Goal: Information Seeking & Learning: Learn about a topic

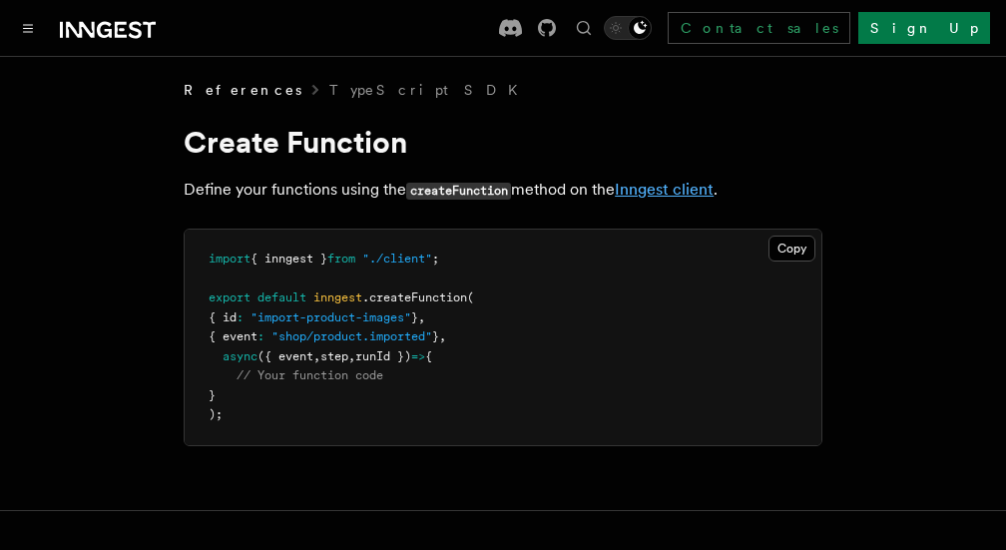
click at [652, 194] on link "Inngest client" at bounding box center [664, 189] width 99 height 19
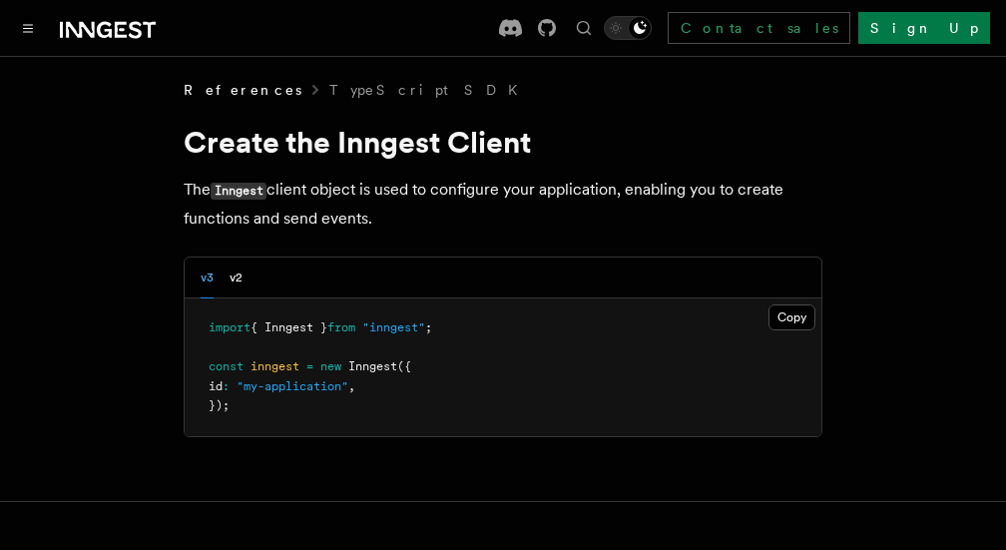
scroll to position [15, 0]
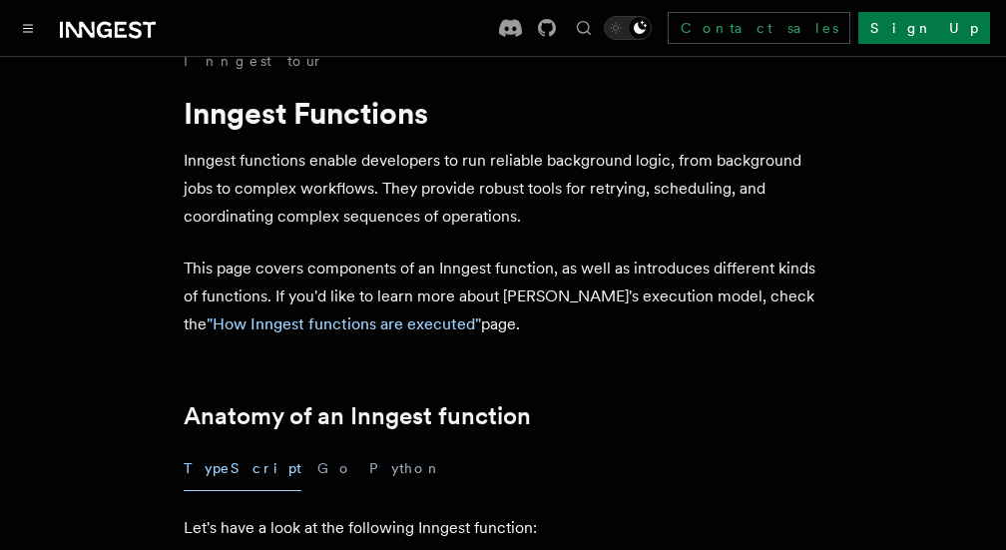
scroll to position [32, 0]
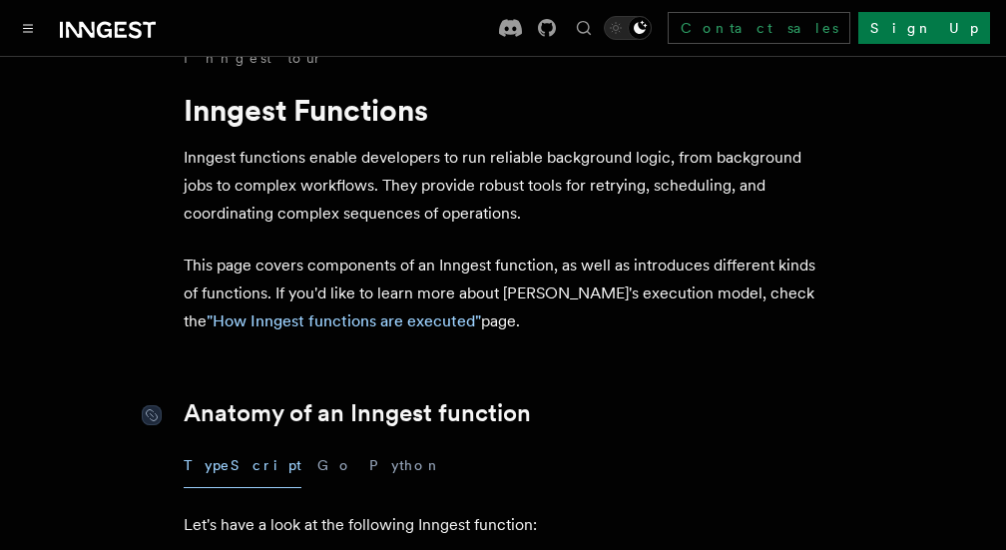
click at [222, 402] on link "Anatomy of an Inngest function" at bounding box center [357, 413] width 347 height 28
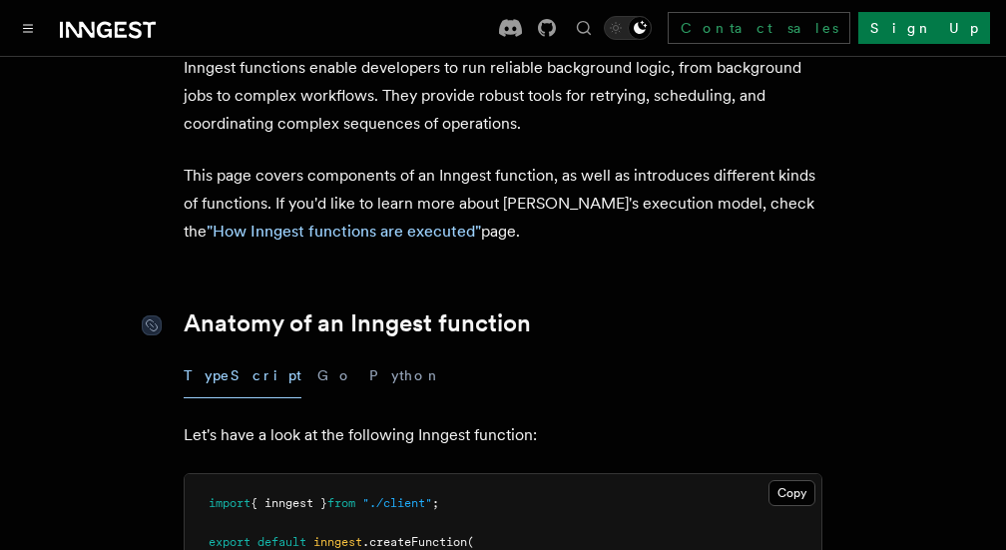
scroll to position [125, 0]
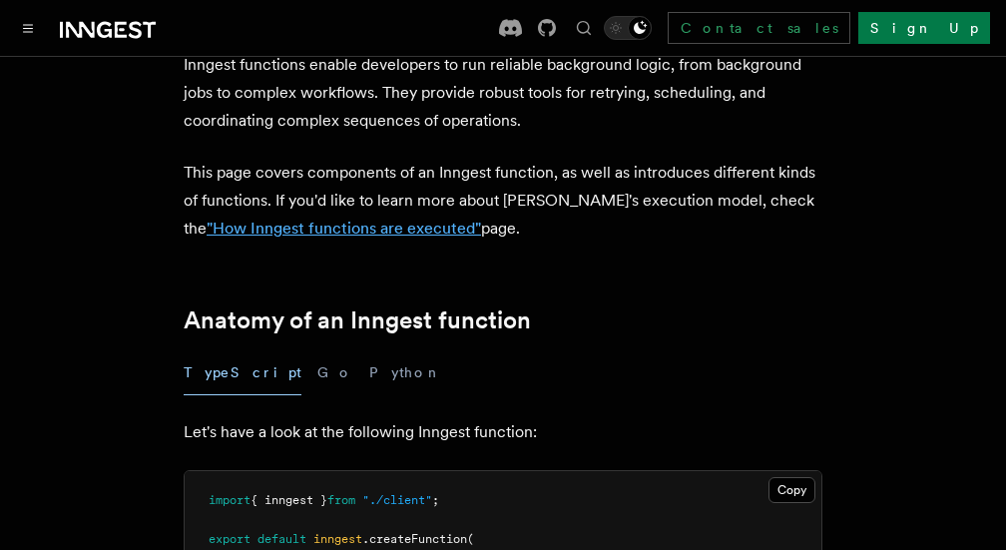
click at [373, 230] on link ""How Inngest functions are executed"" at bounding box center [344, 228] width 275 height 19
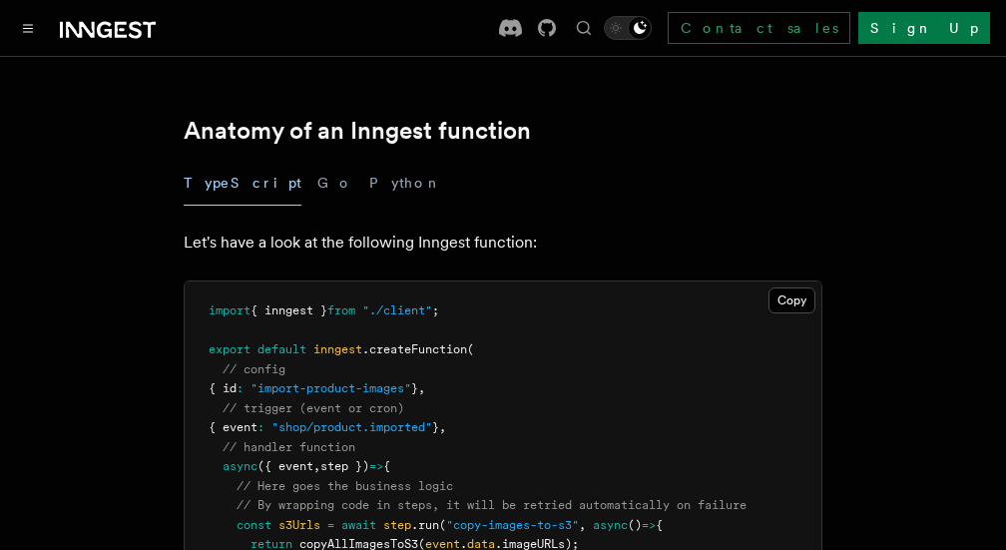
scroll to position [326, 0]
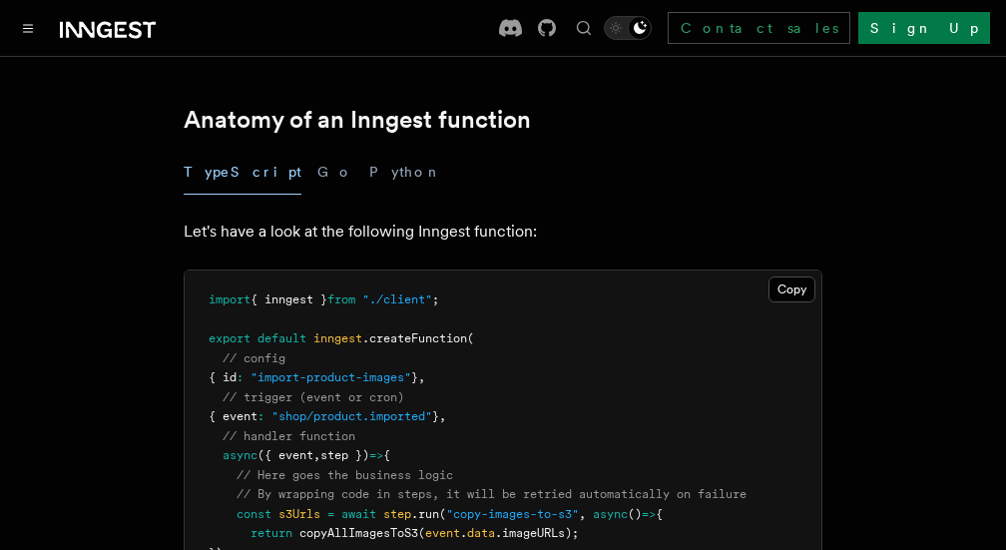
click at [266, 180] on div "TypeScript Go Python" at bounding box center [503, 172] width 639 height 45
click at [318, 175] on button "Go" at bounding box center [336, 172] width 36 height 45
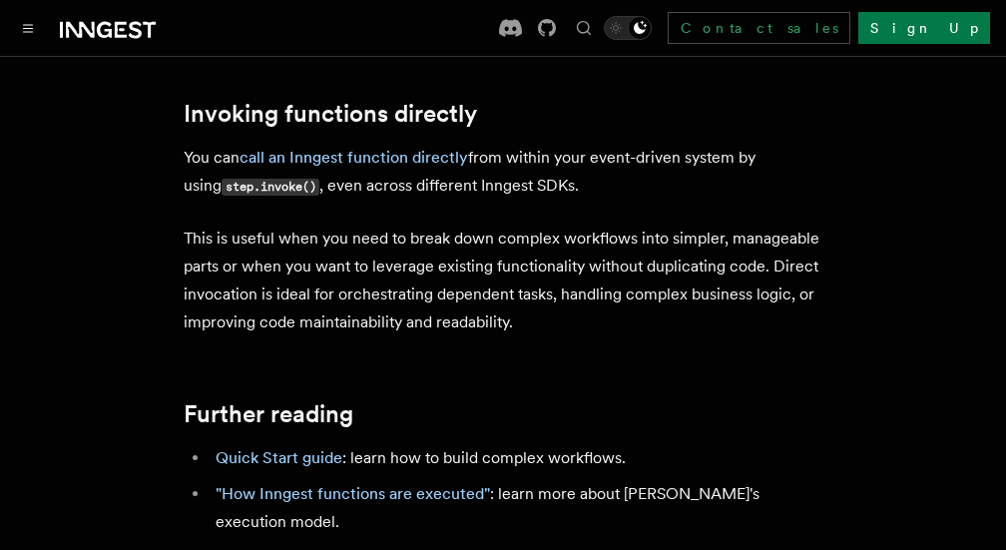
scroll to position [4661, 0]
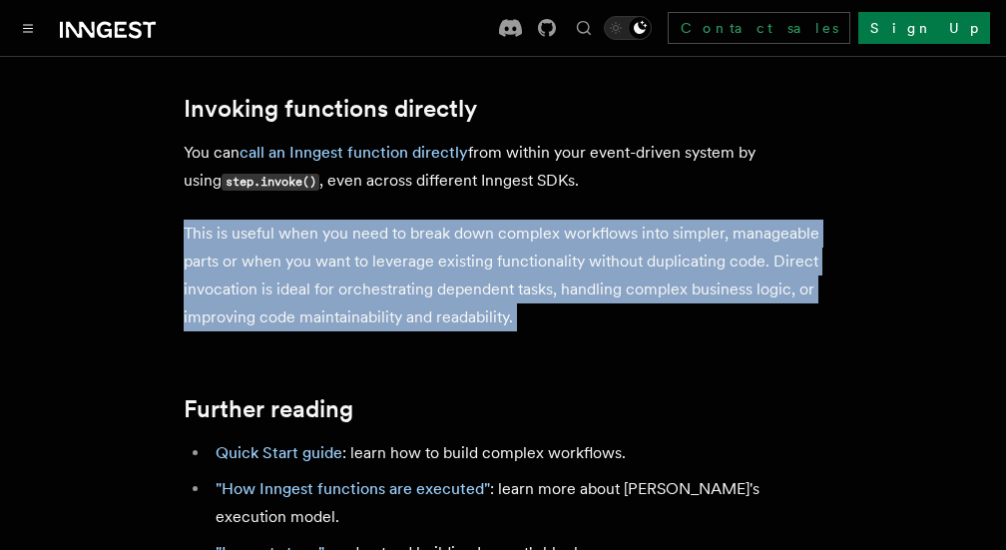
drag, startPoint x: 181, startPoint y: 247, endPoint x: 589, endPoint y: 346, distance: 420.4
click at [432, 307] on p "This is useful when you need to break down complex workflows into simpler, mana…" at bounding box center [503, 276] width 639 height 112
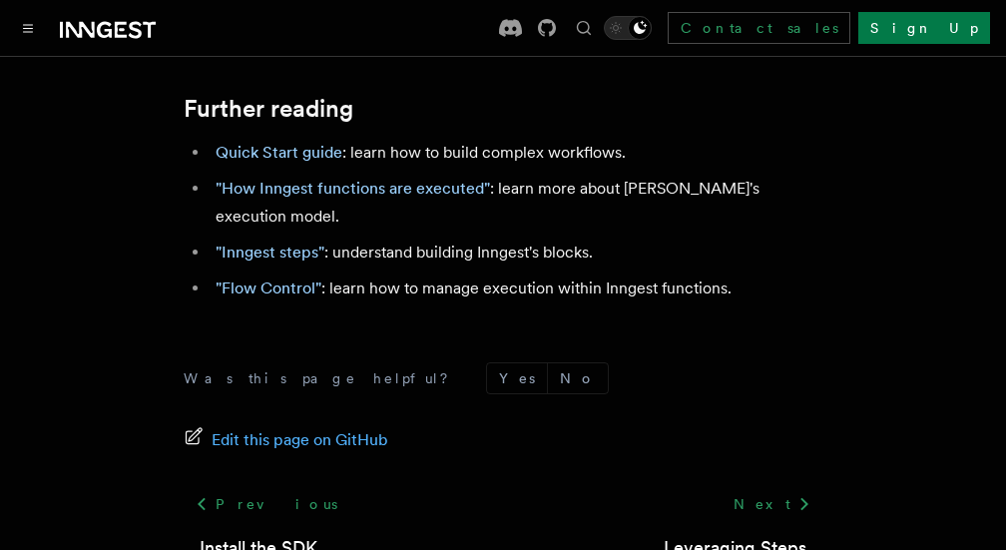
scroll to position [4962, 0]
click at [302, 161] on link "Quick Start guide" at bounding box center [279, 151] width 127 height 19
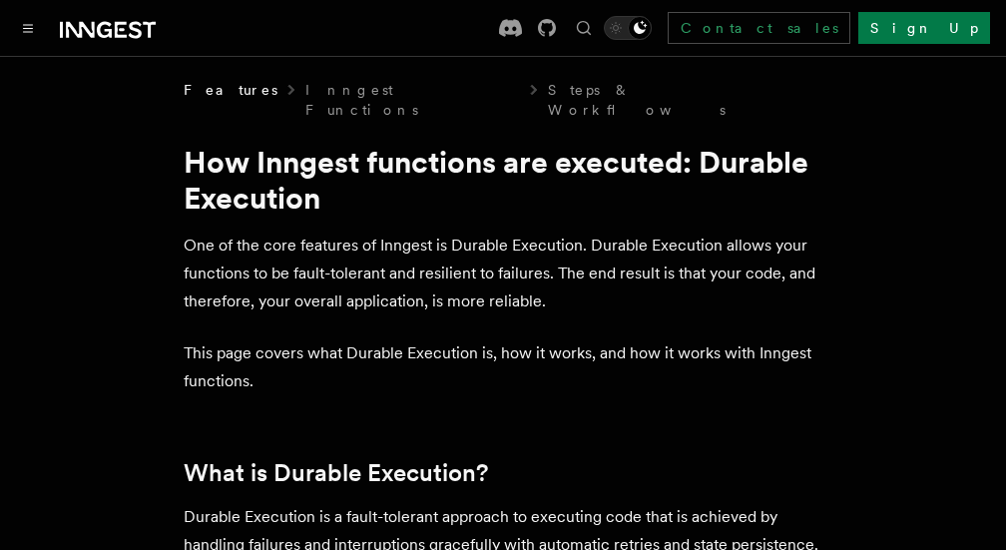
click at [458, 232] on p "One of the core features of Inngest is Durable Execution. Durable Execution all…" at bounding box center [503, 274] width 639 height 84
click at [479, 235] on div at bounding box center [479, 235] width 0 height 0
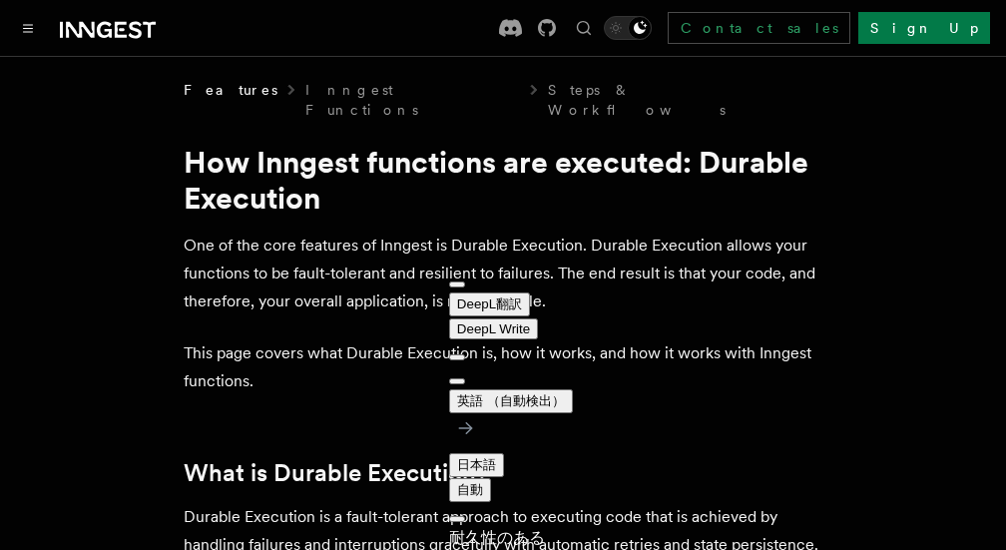
click at [366, 240] on p "One of the core features of Inngest is Durable Execution. Durable Execution all…" at bounding box center [503, 274] width 639 height 84
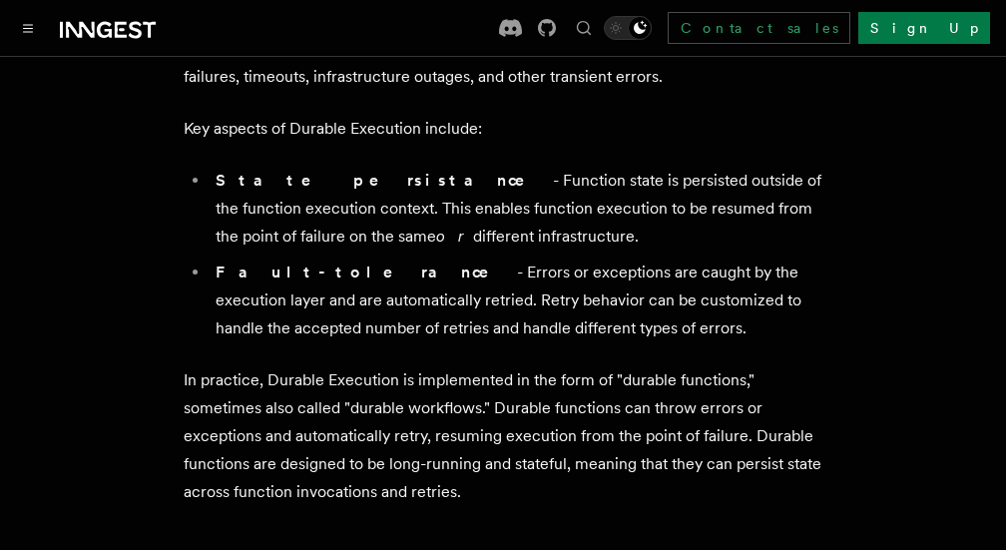
scroll to position [525, 0]
drag, startPoint x: 218, startPoint y: 162, endPoint x: 601, endPoint y: 216, distance: 387.2
click at [601, 216] on li "State persistance - Function state is persisted outside of the function executi…" at bounding box center [516, 208] width 613 height 84
click at [466, 225] on div at bounding box center [466, 225] width 0 height 0
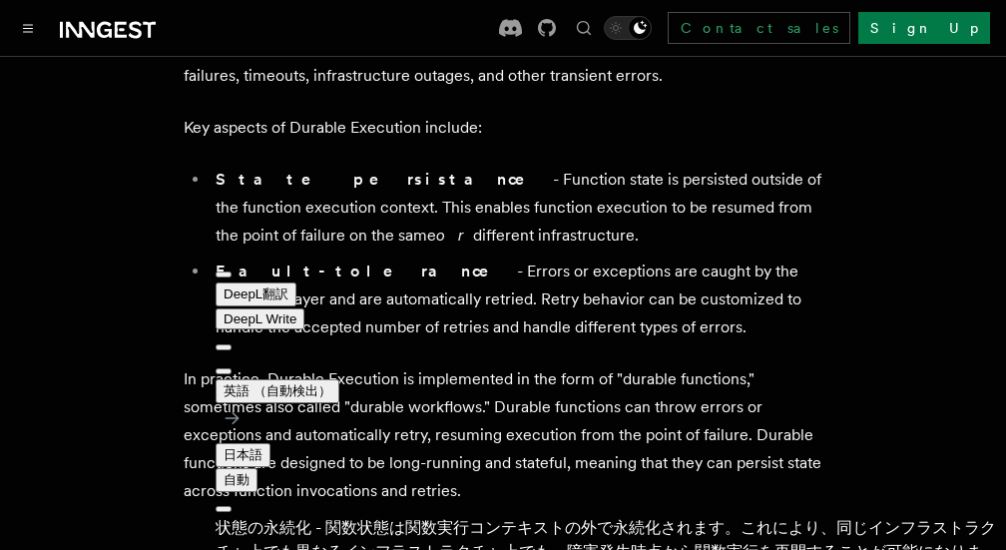
click at [480, 207] on li "State persistance - Function state is persisted outside of the function executi…" at bounding box center [516, 208] width 613 height 84
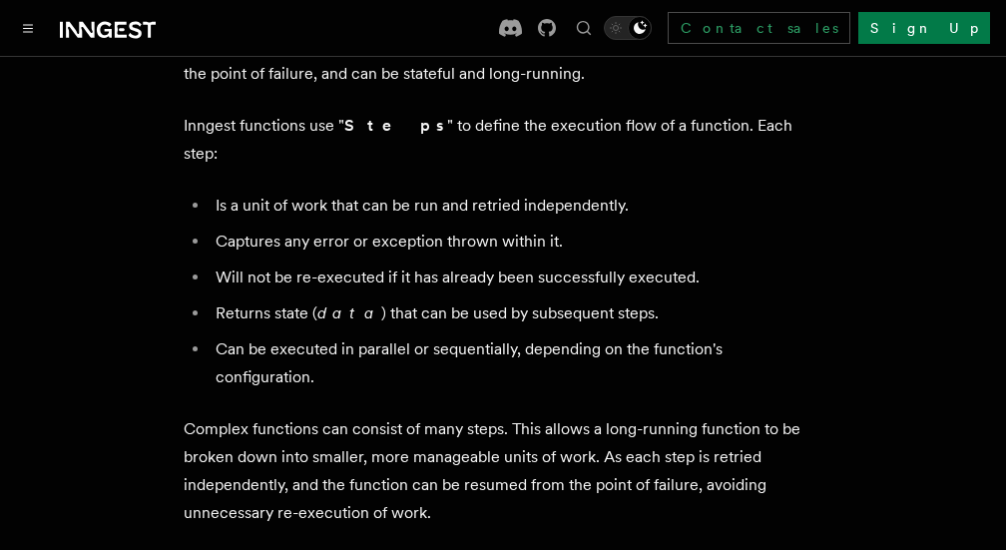
scroll to position [1106, 0]
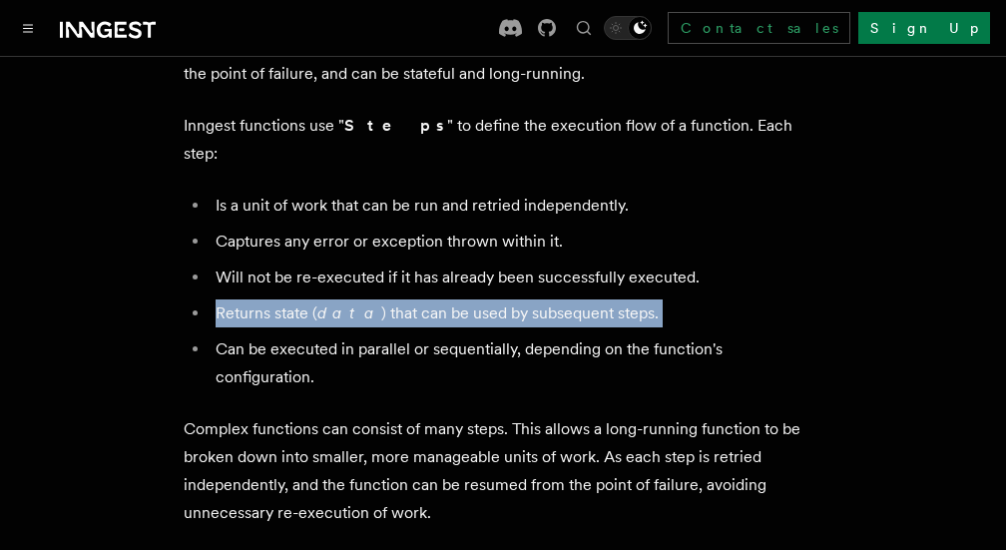
drag, startPoint x: 216, startPoint y: 261, endPoint x: 629, endPoint y: 286, distance: 414.1
click at [629, 286] on ul "Is a unit of work that can be run and retried independently. Captures any error…" at bounding box center [503, 292] width 639 height 200
click at [374, 281] on ul "Is a unit of work that can be run and retried independently. Captures any error…" at bounding box center [503, 292] width 639 height 200
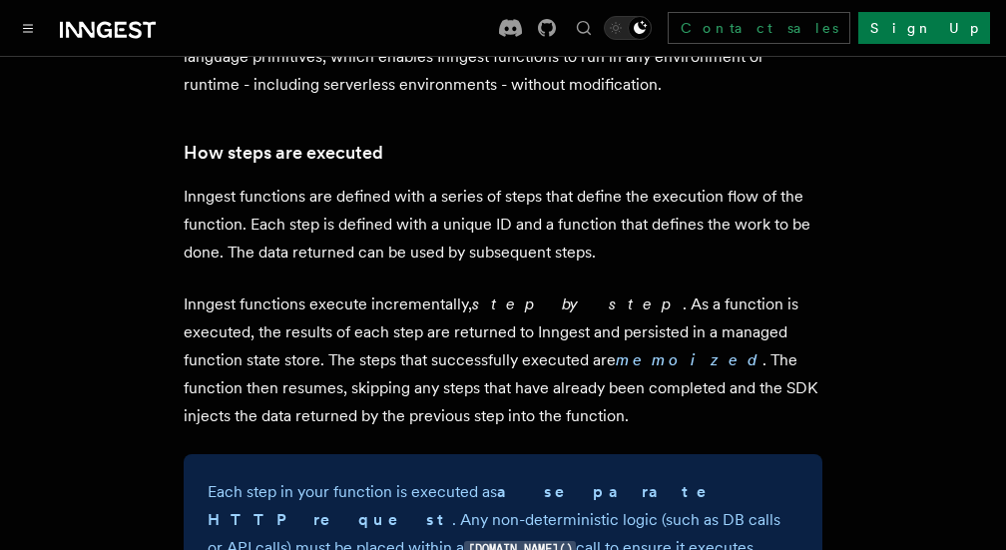
scroll to position [1675, 0]
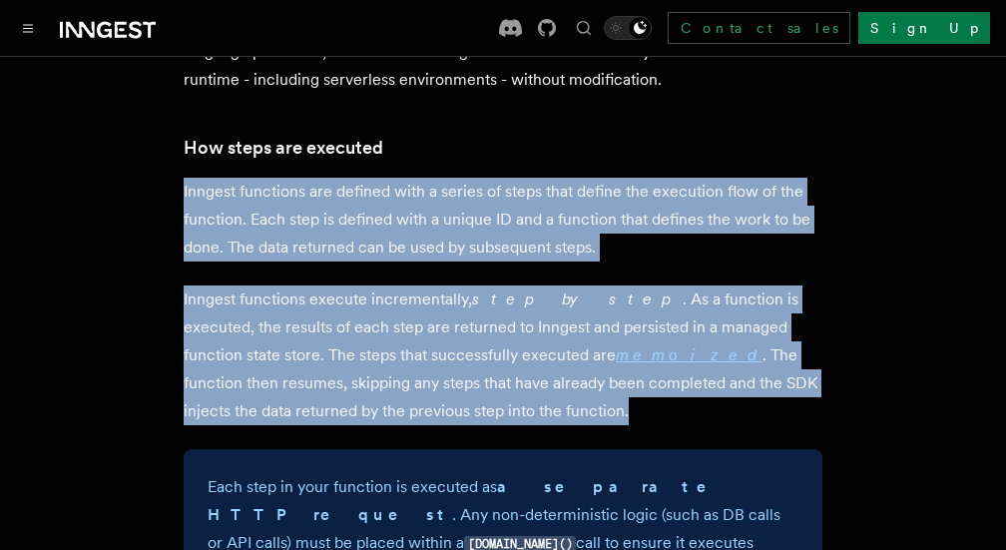
drag, startPoint x: 186, startPoint y: 117, endPoint x: 600, endPoint y: 331, distance: 466.7
click at [514, 344] on div at bounding box center [514, 344] width 0 height 0
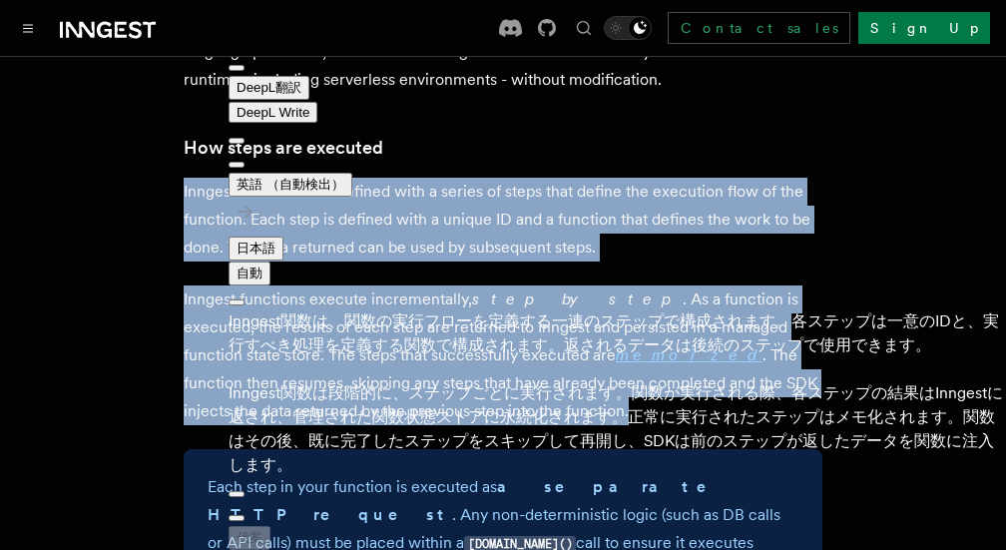
click at [799, 344] on p "Inngest functions execute incrementally, step by step . As a function is execut…" at bounding box center [503, 356] width 639 height 140
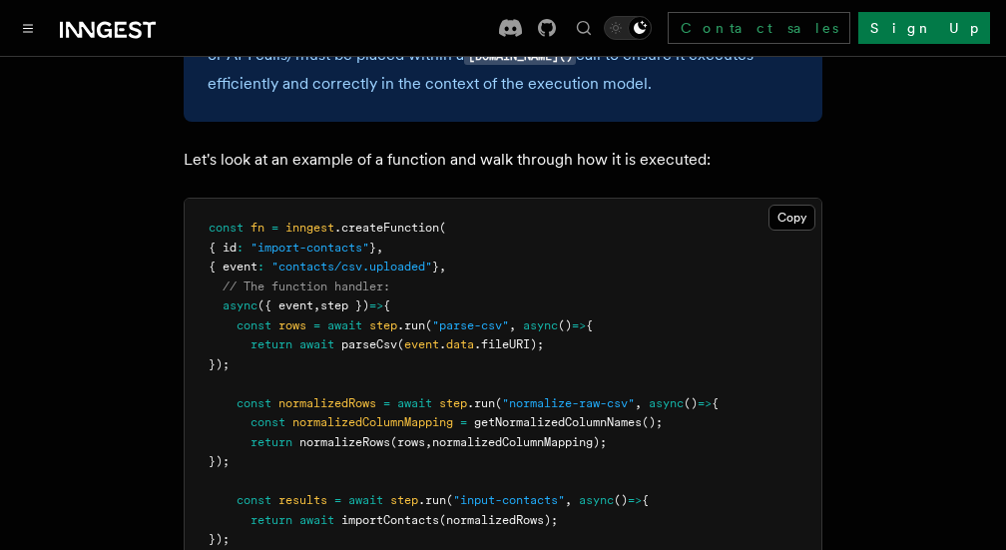
scroll to position [2165, 0]
drag, startPoint x: 185, startPoint y: 84, endPoint x: 410, endPoint y: 520, distance: 491.2
click at [312, 298] on span "({ event" at bounding box center [286, 305] width 56 height 14
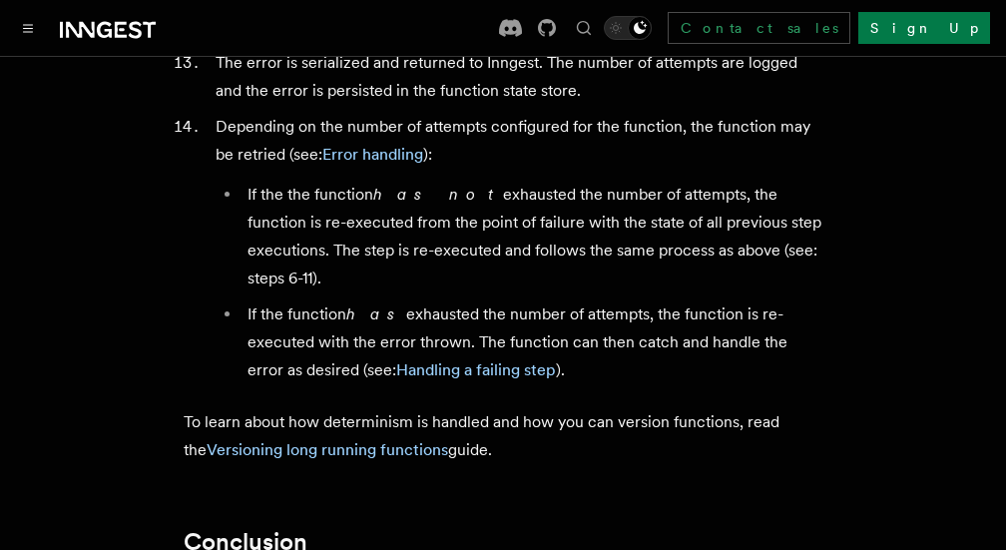
scroll to position [3966, 0]
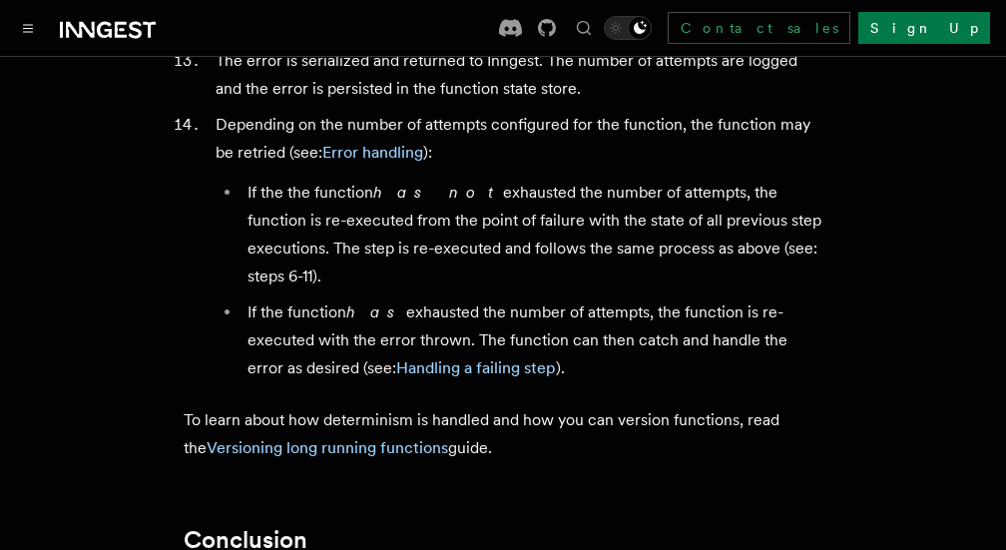
click at [462, 299] on li "If the function has exhausted the number of attempts, the function is re-execut…" at bounding box center [532, 341] width 581 height 84
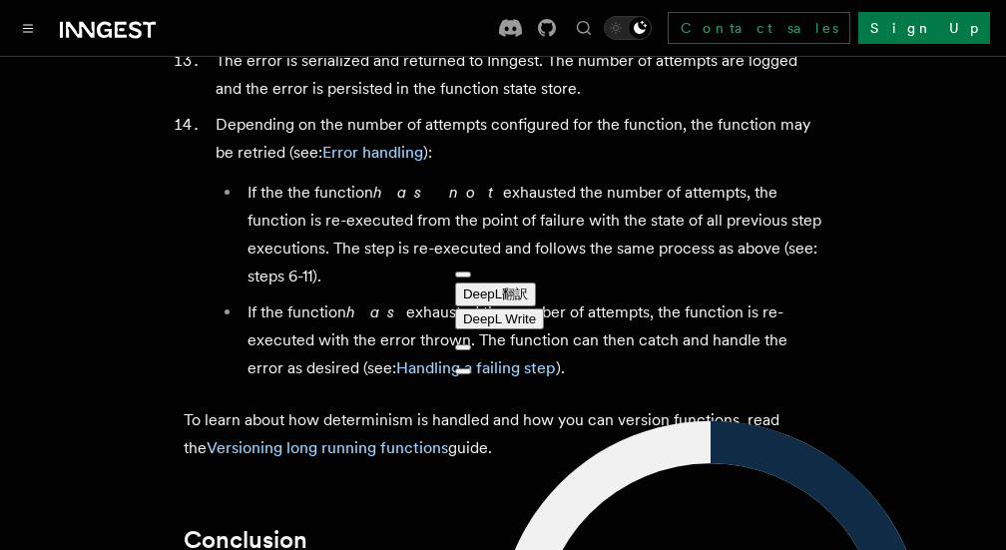
click at [326, 299] on li "If the function has exhausted the number of attempts, the function is re-execut…" at bounding box center [532, 341] width 581 height 84
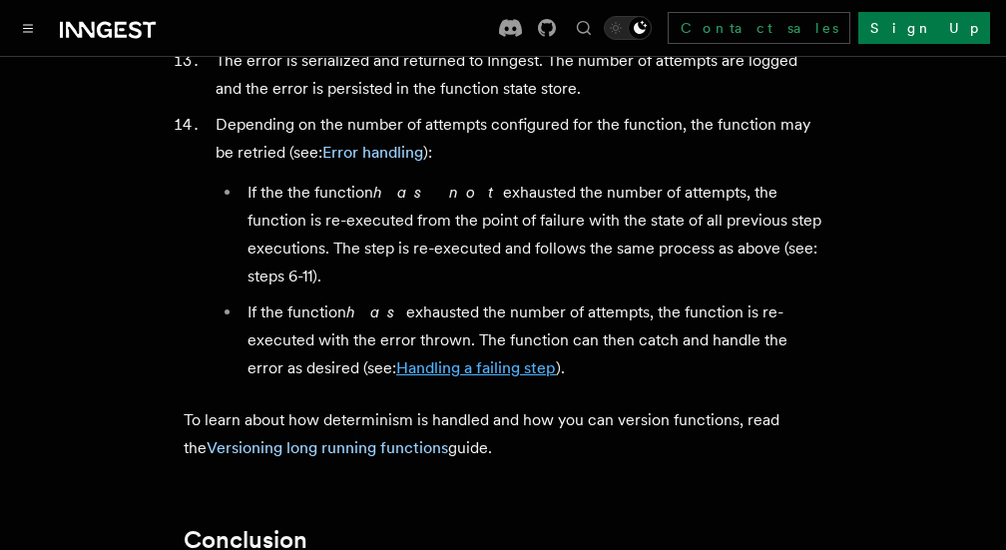
click at [454, 358] on link "Handling a failing step" at bounding box center [476, 367] width 160 height 19
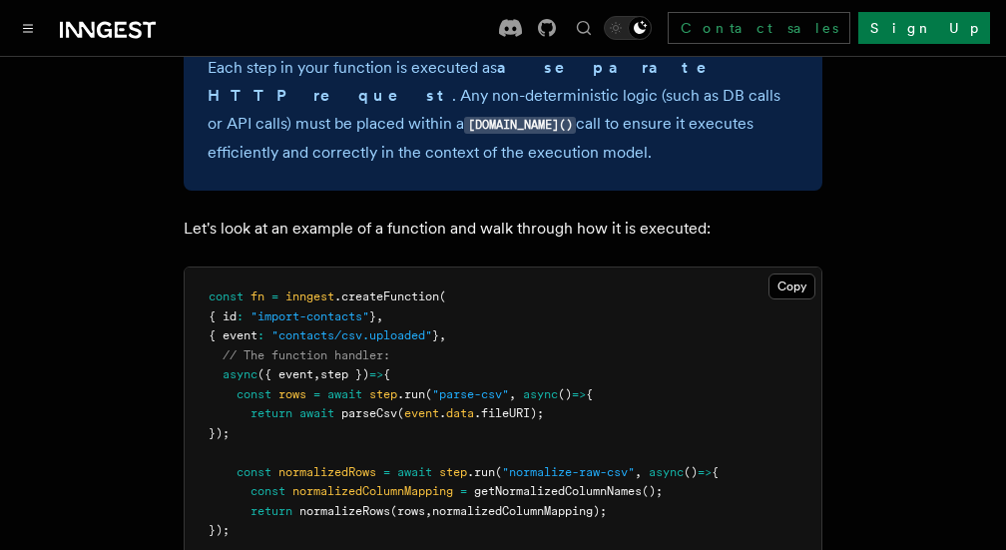
scroll to position [0, 0]
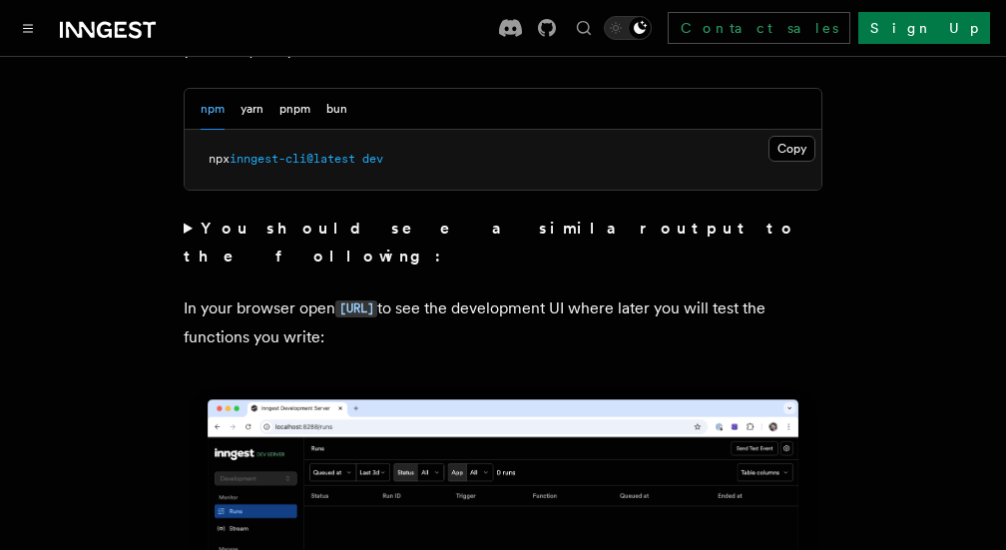
scroll to position [1593, 0]
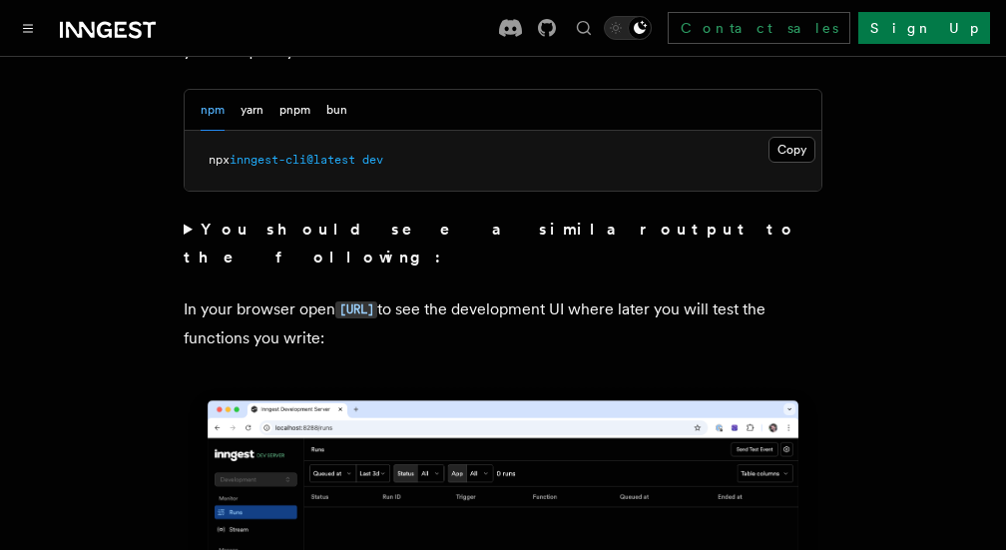
click at [187, 216] on summary "You should see a similar output to the following:" at bounding box center [503, 244] width 639 height 56
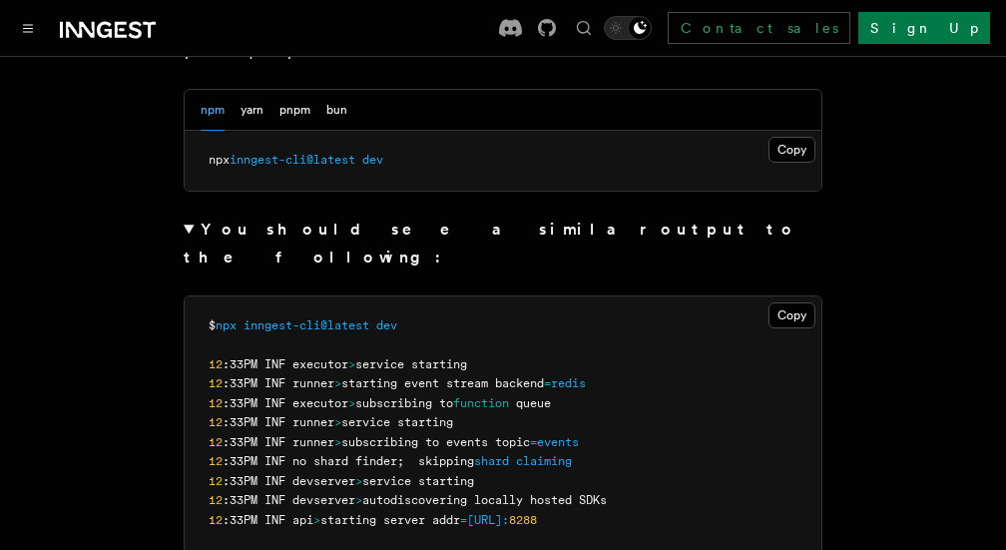
click at [187, 216] on summary "You should see a similar output to the following:" at bounding box center [503, 244] width 639 height 56
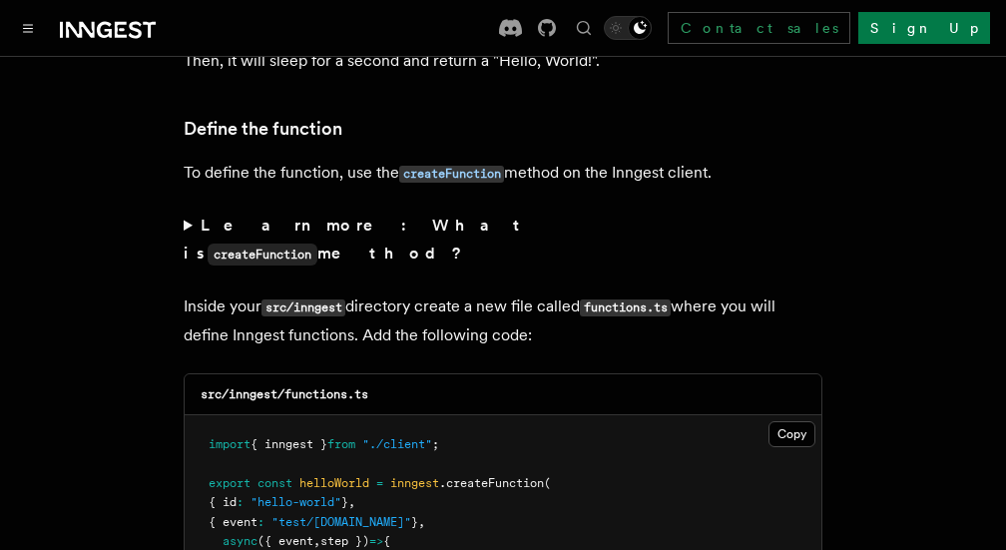
scroll to position [3420, 0]
click at [186, 211] on summary "Learn more: What is createFunction method?" at bounding box center [503, 239] width 639 height 57
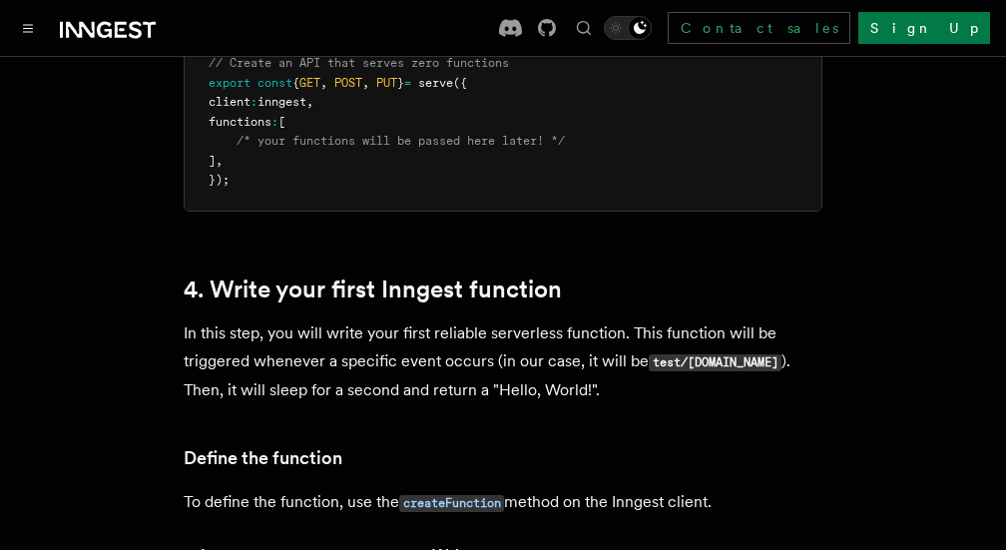
scroll to position [3091, 0]
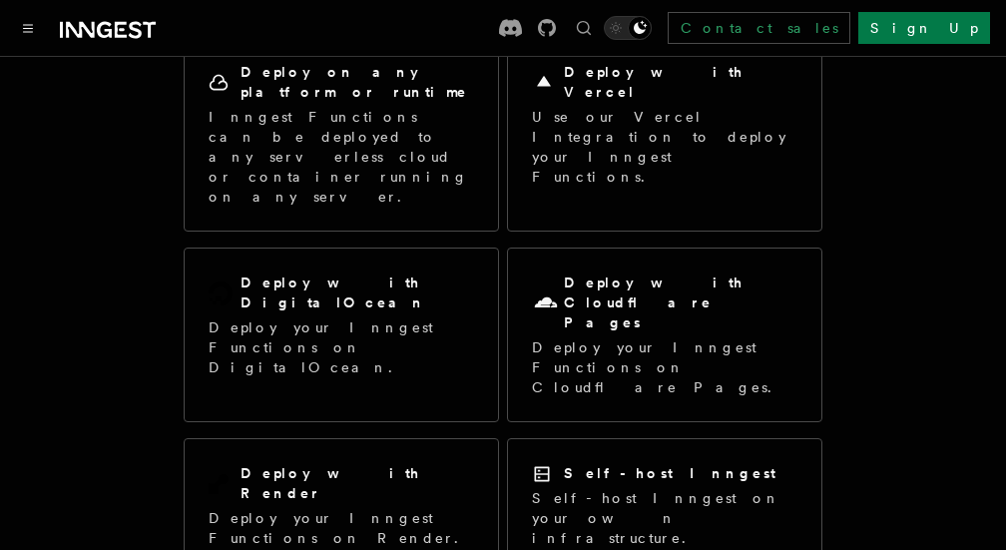
scroll to position [228, 0]
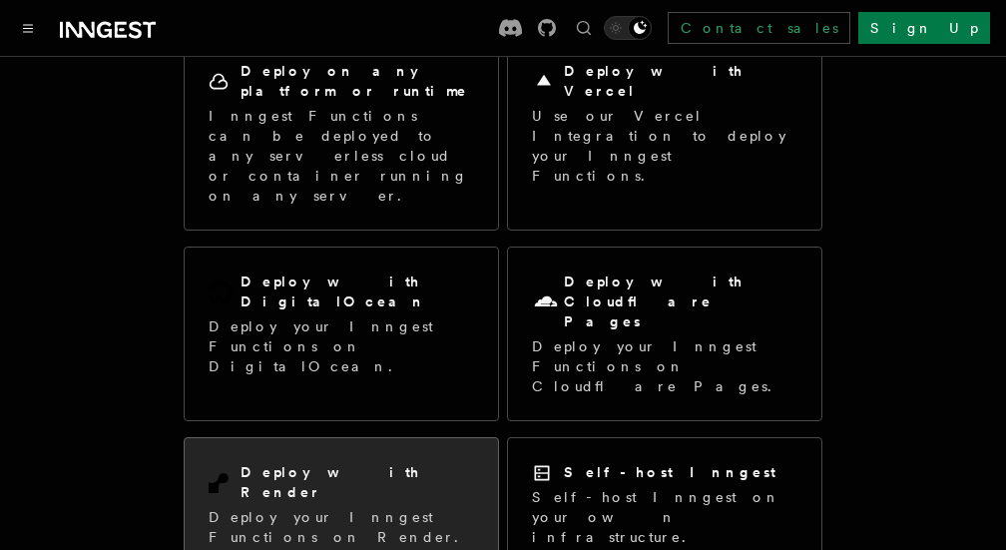
click at [370, 462] on div "Deploy with Render" at bounding box center [342, 482] width 266 height 41
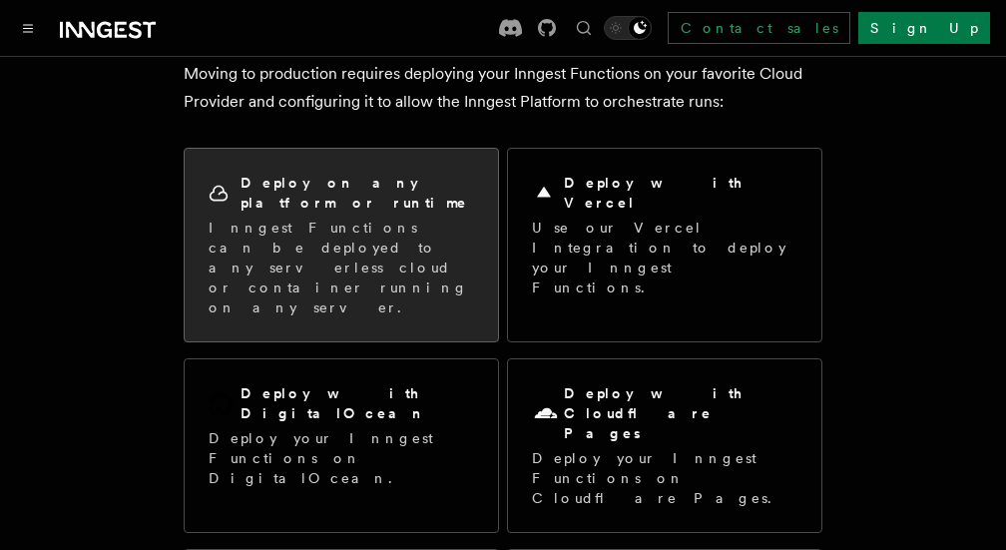
scroll to position [118, 0]
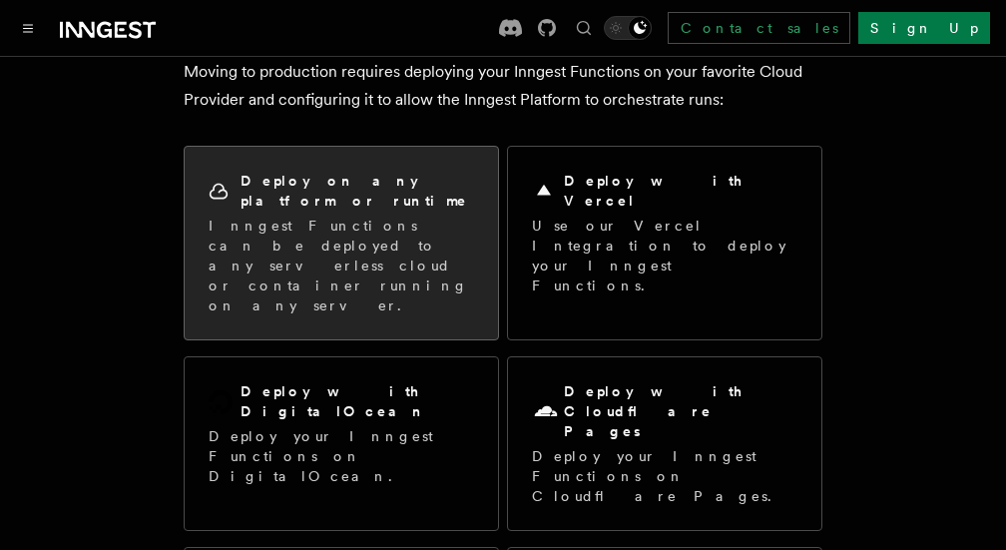
click at [434, 232] on p "Inngest Functions can be deployed to any serverless cloud or container running …" at bounding box center [342, 266] width 266 height 100
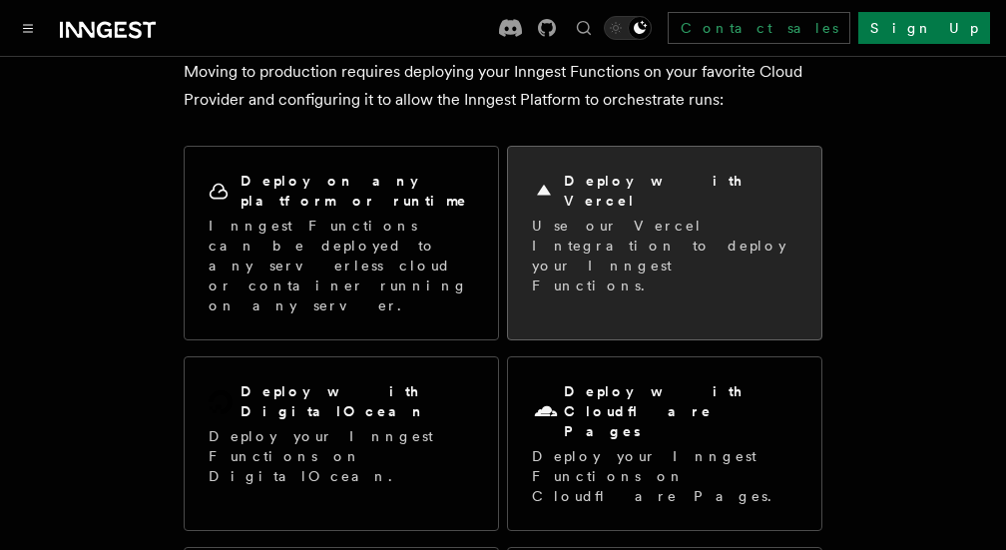
click at [610, 225] on p "Use our Vercel Integration to deploy your Inngest Functions." at bounding box center [665, 256] width 266 height 80
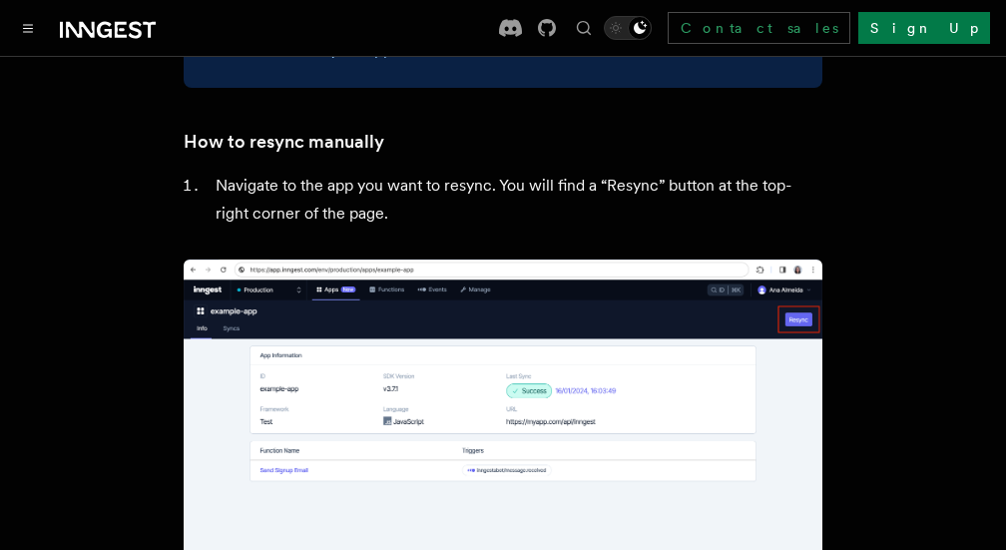
scroll to position [4024, 0]
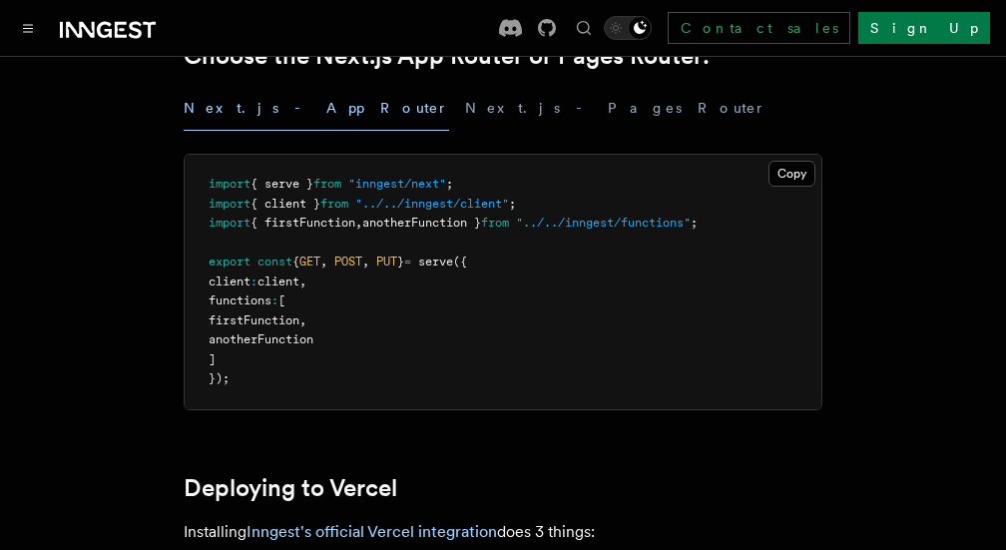
scroll to position [558, 0]
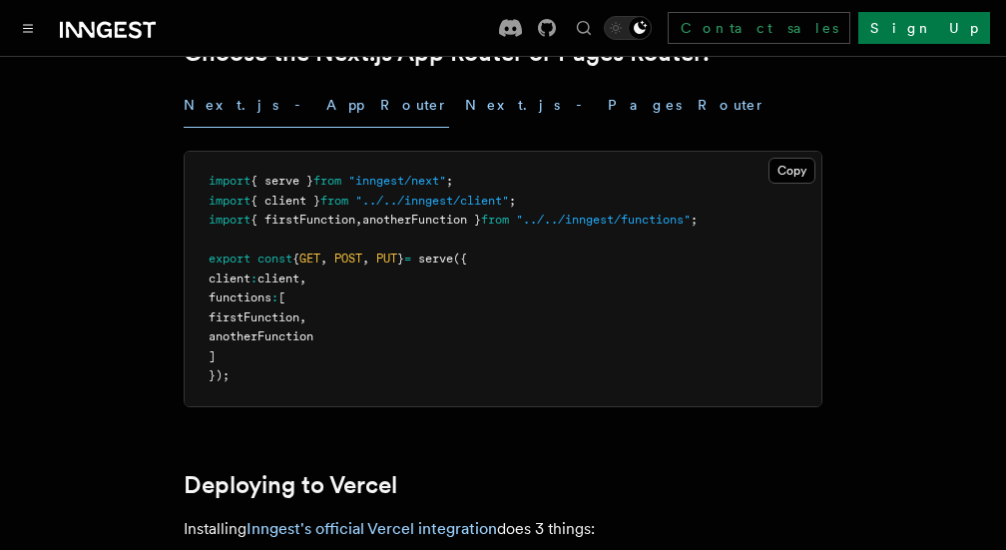
click at [465, 128] on button "Next.js - Pages Router" at bounding box center [616, 105] width 302 height 45
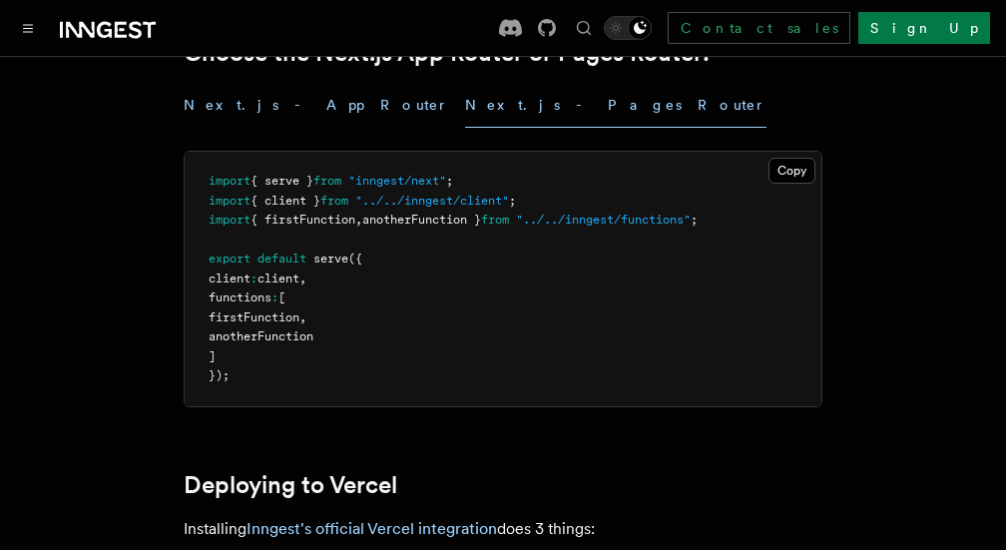
click at [273, 128] on button "Next.js - App Router" at bounding box center [317, 105] width 266 height 45
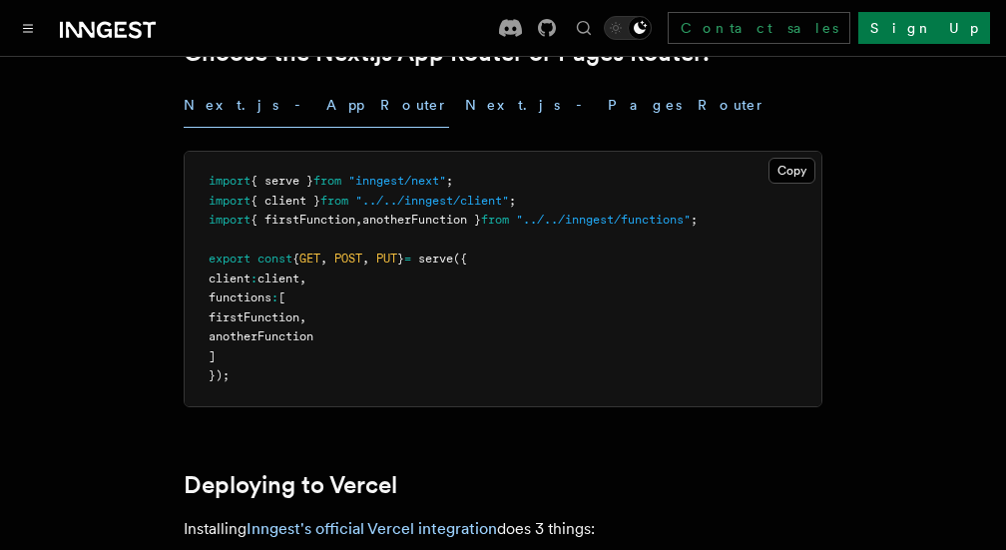
click at [465, 128] on button "Next.js - Pages Router" at bounding box center [616, 105] width 302 height 45
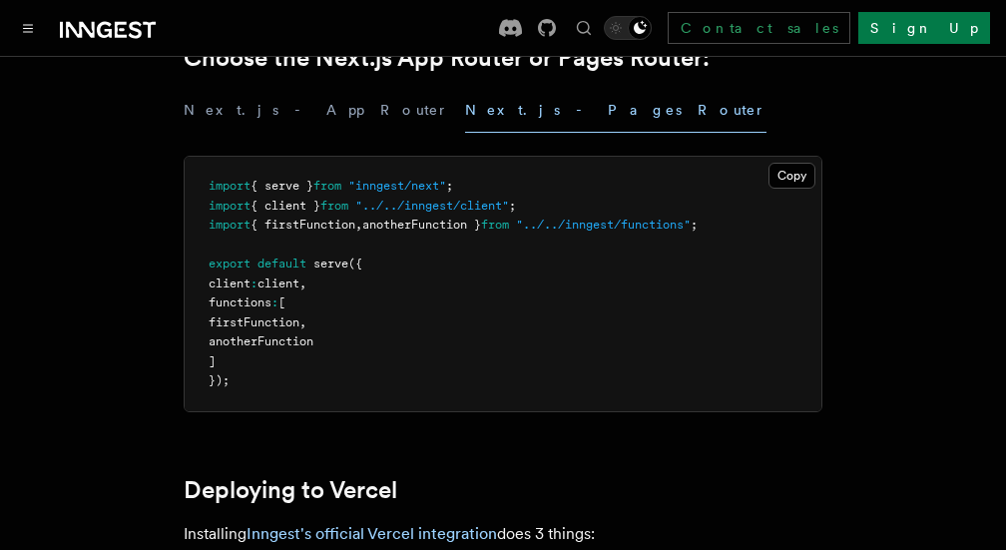
scroll to position [555, 0]
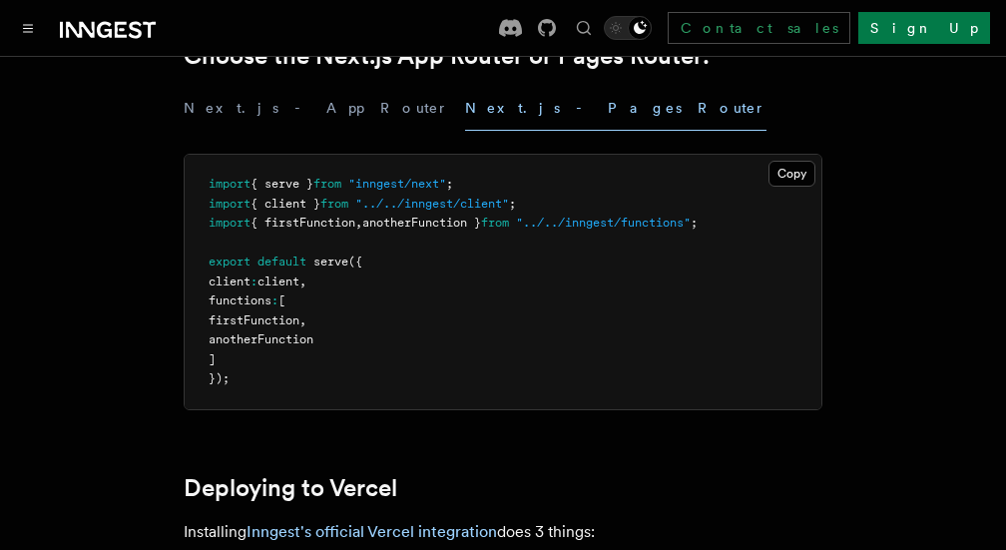
click at [289, 191] on span "{ serve }" at bounding box center [282, 184] width 63 height 14
click at [424, 191] on span ""inngest/next"" at bounding box center [397, 184] width 98 height 14
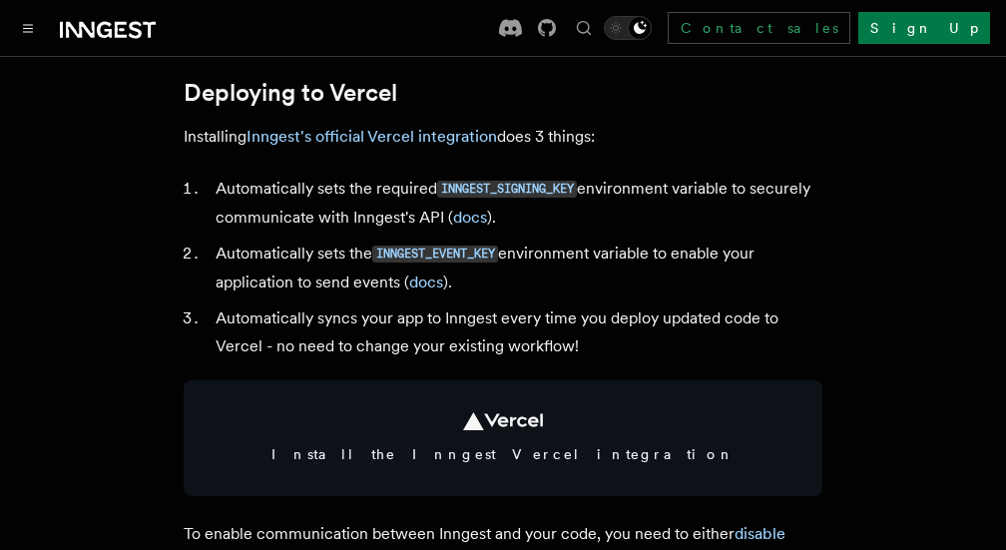
scroll to position [951, 0]
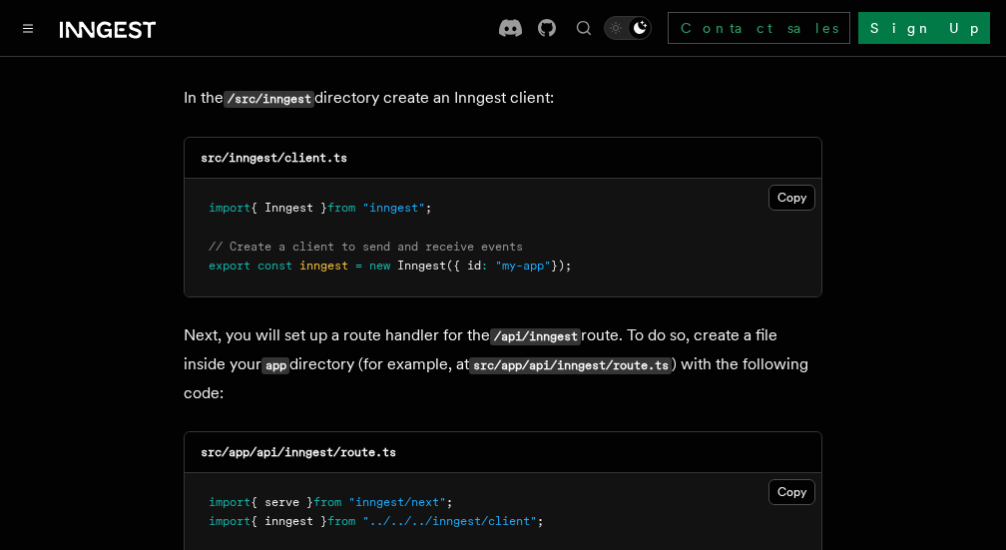
scroll to position [1887, 0]
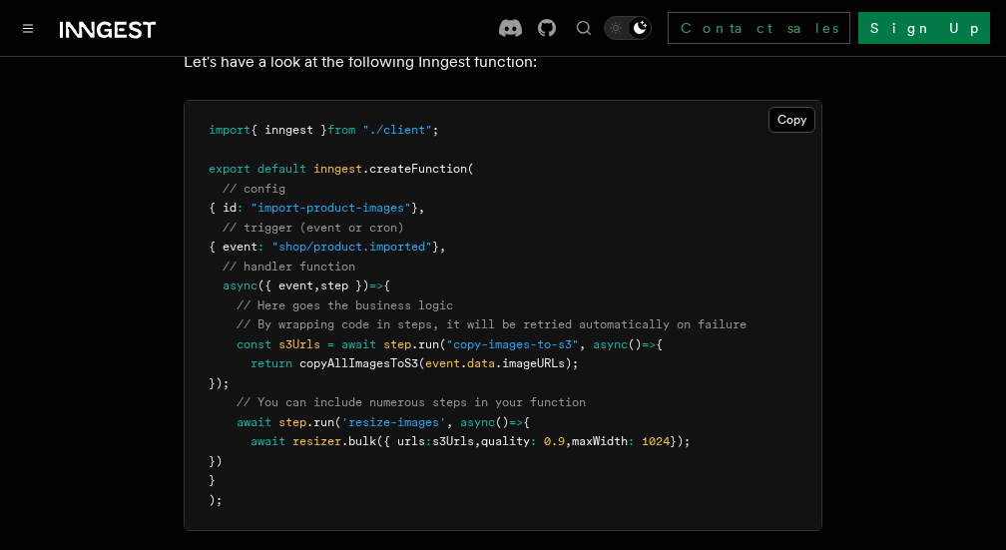
scroll to position [499, 0]
